Goal: Find specific page/section: Find specific page/section

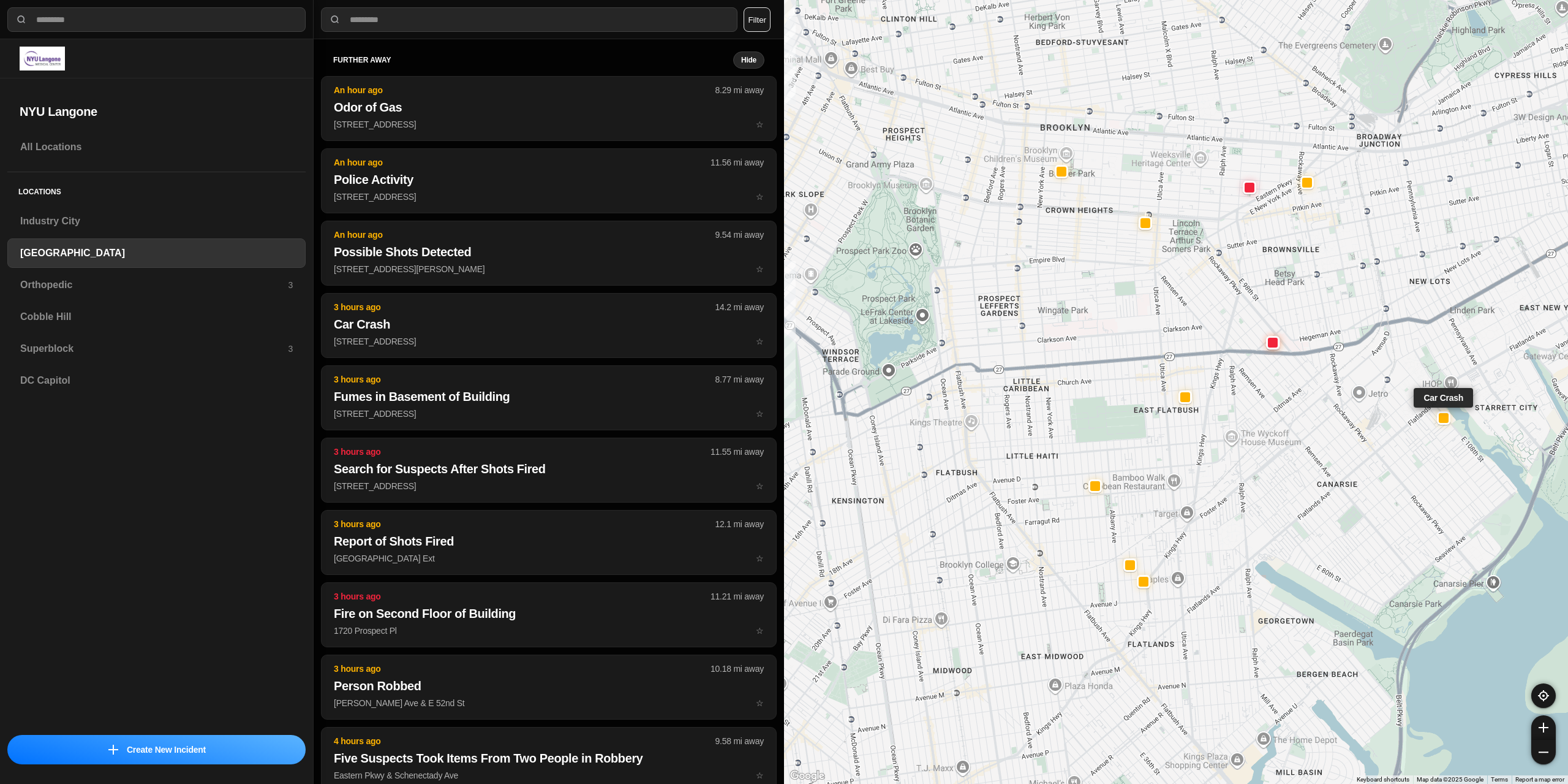
select select "*"
click at [72, 336] on div "Superblock 3" at bounding box center [156, 348] width 298 height 29
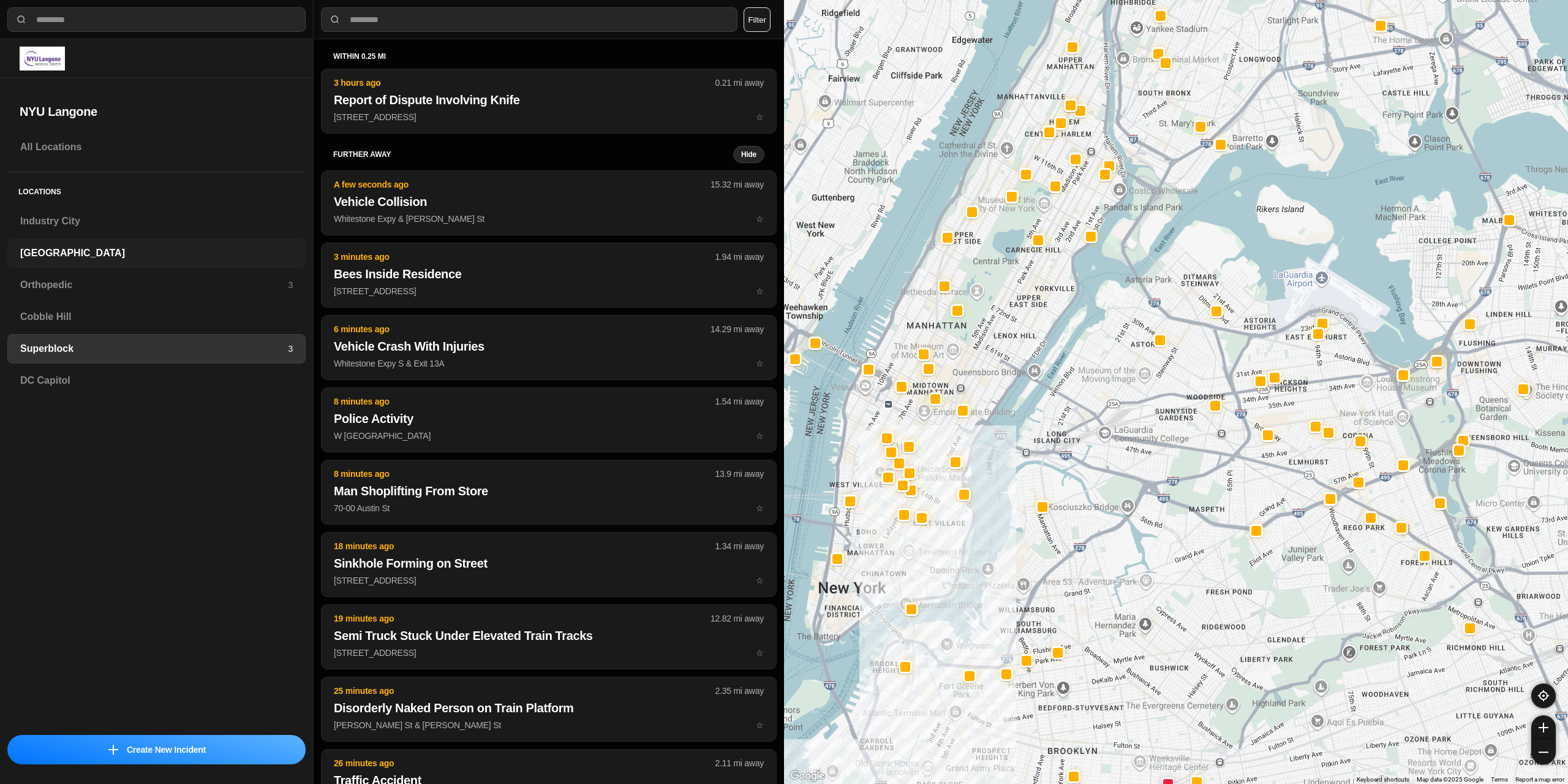
click at [72, 256] on h3 "[GEOGRAPHIC_DATA]" at bounding box center [156, 253] width 273 height 15
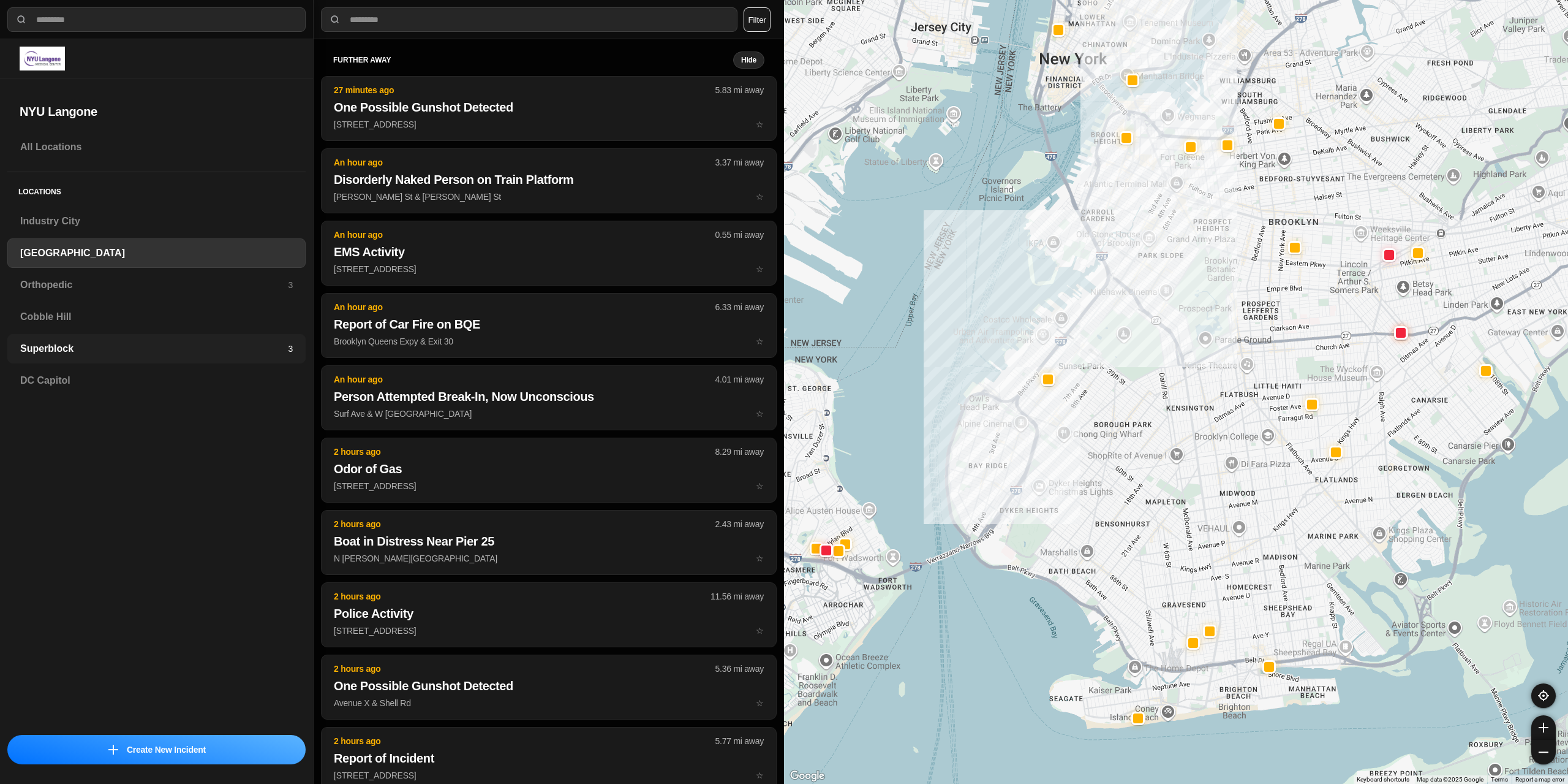
click at [70, 349] on h3 "Superblock" at bounding box center [153, 348] width 268 height 15
